Goal: Information Seeking & Learning: Learn about a topic

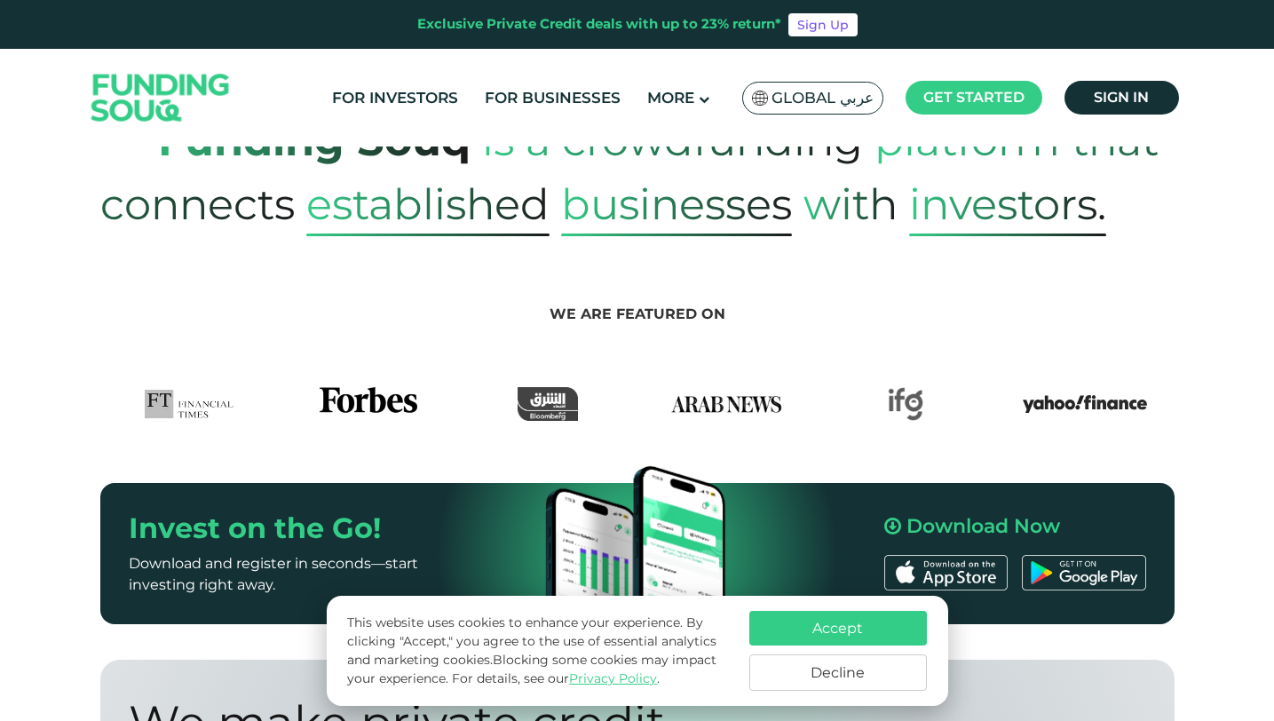
click at [870, 619] on button "Accept" at bounding box center [838, 628] width 178 height 35
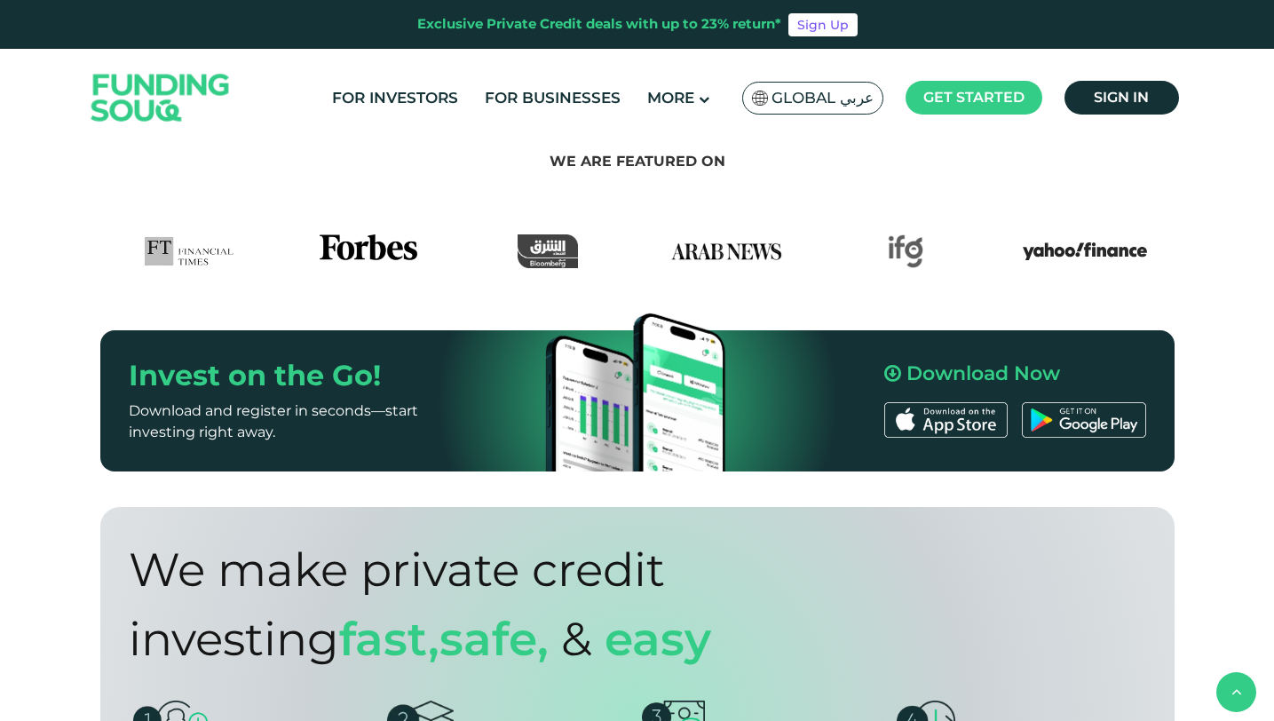
scroll to position [1679, 0]
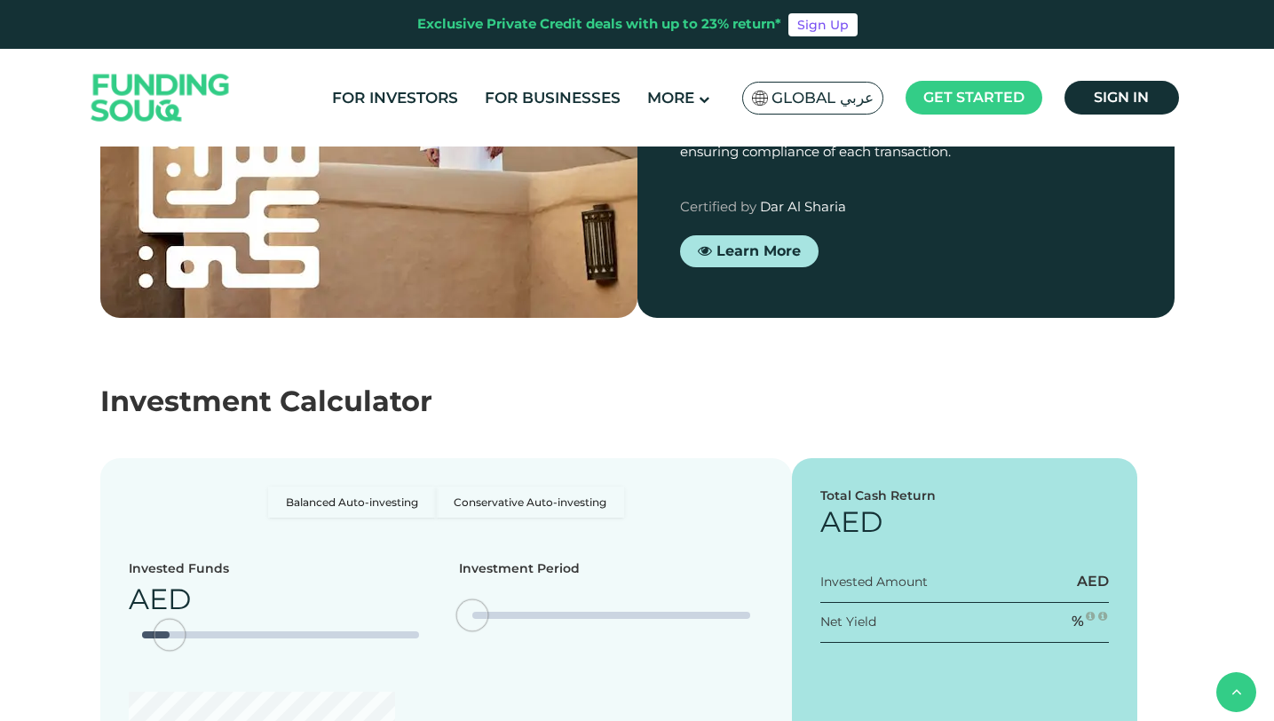
type tc-range-slider "4"
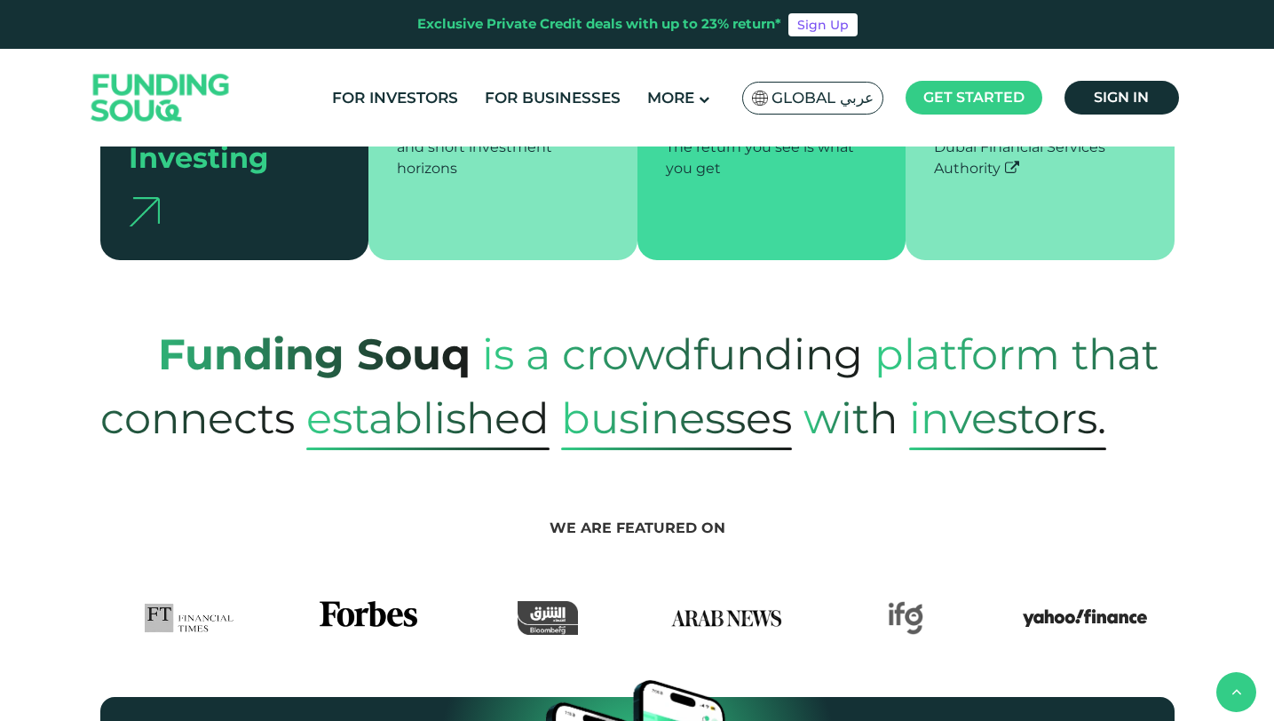
scroll to position [286, 0]
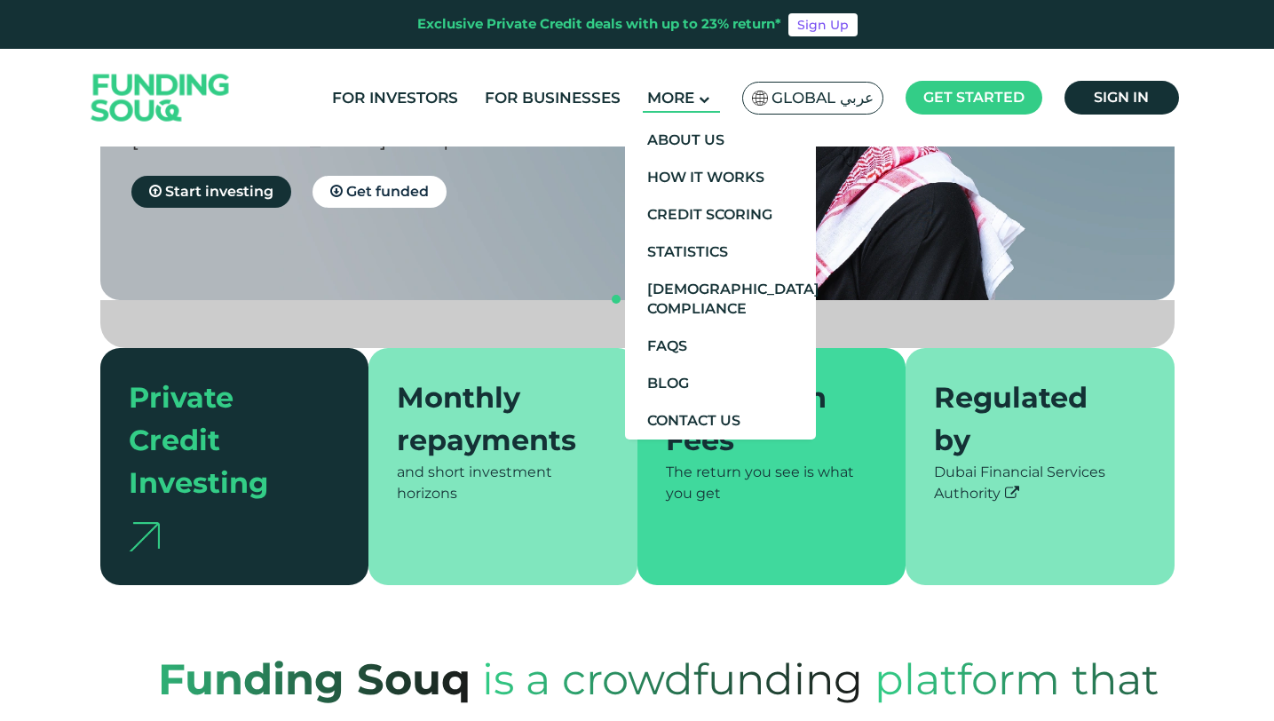
click at [701, 99] on icon at bounding box center [704, 99] width 11 height 11
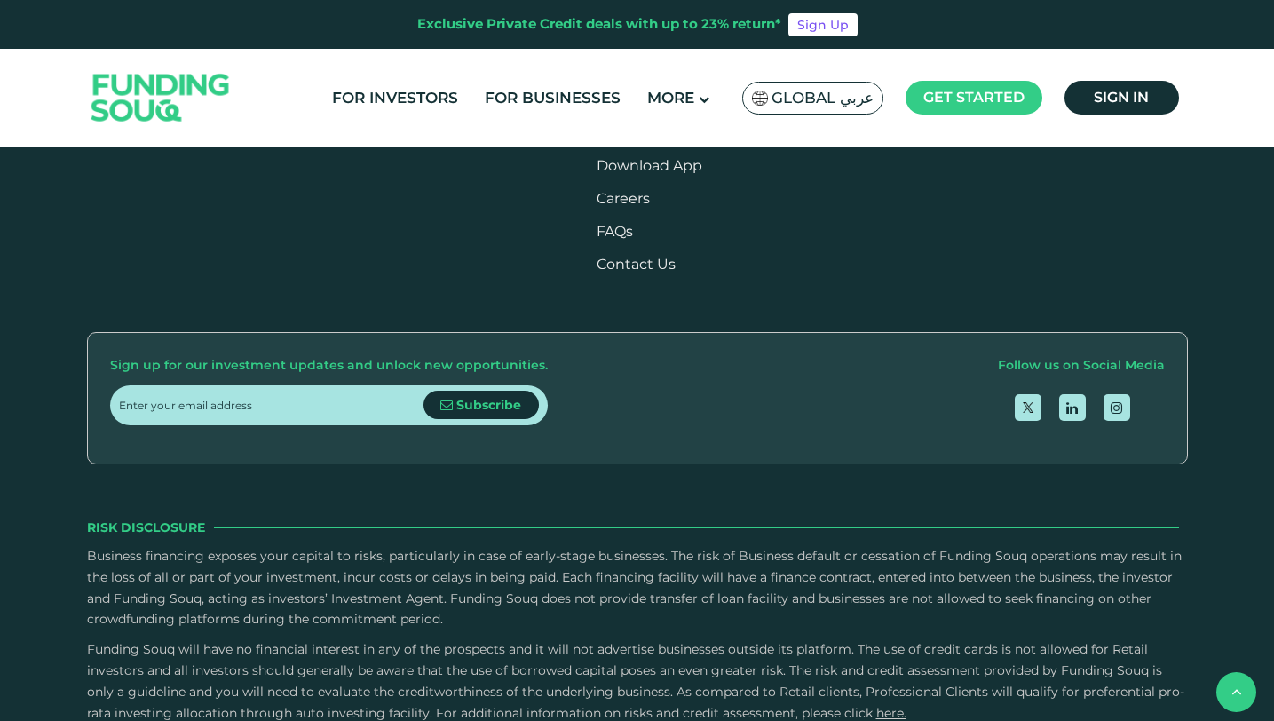
scroll to position [5105, 0]
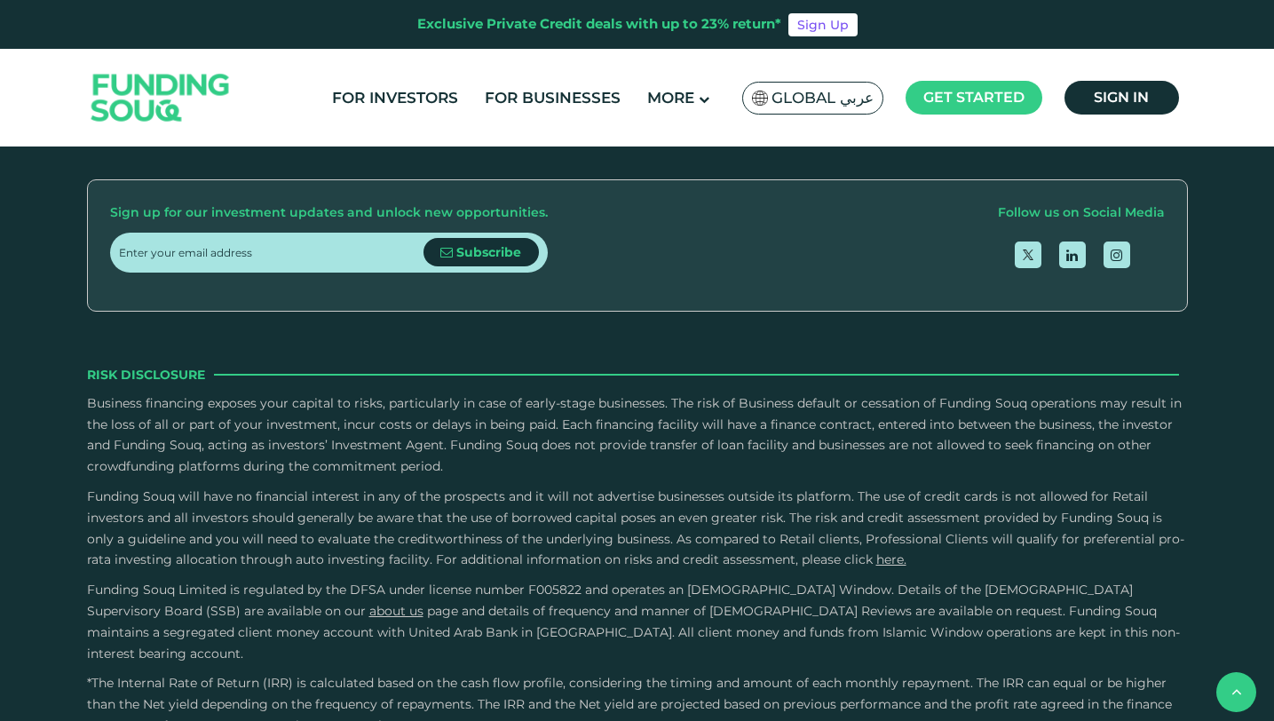
scroll to position [2814, 0]
